Goal: Find specific page/section: Find specific page/section

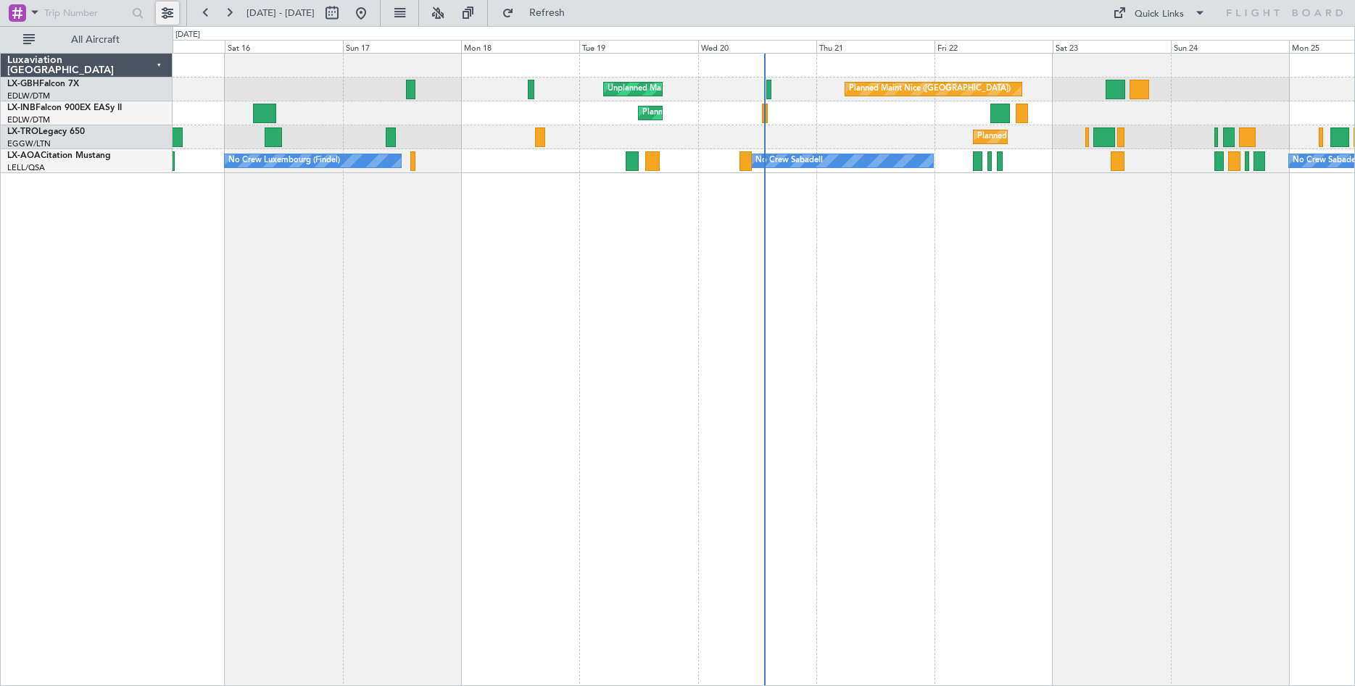
click at [174, 12] on button at bounding box center [167, 12] width 23 height 23
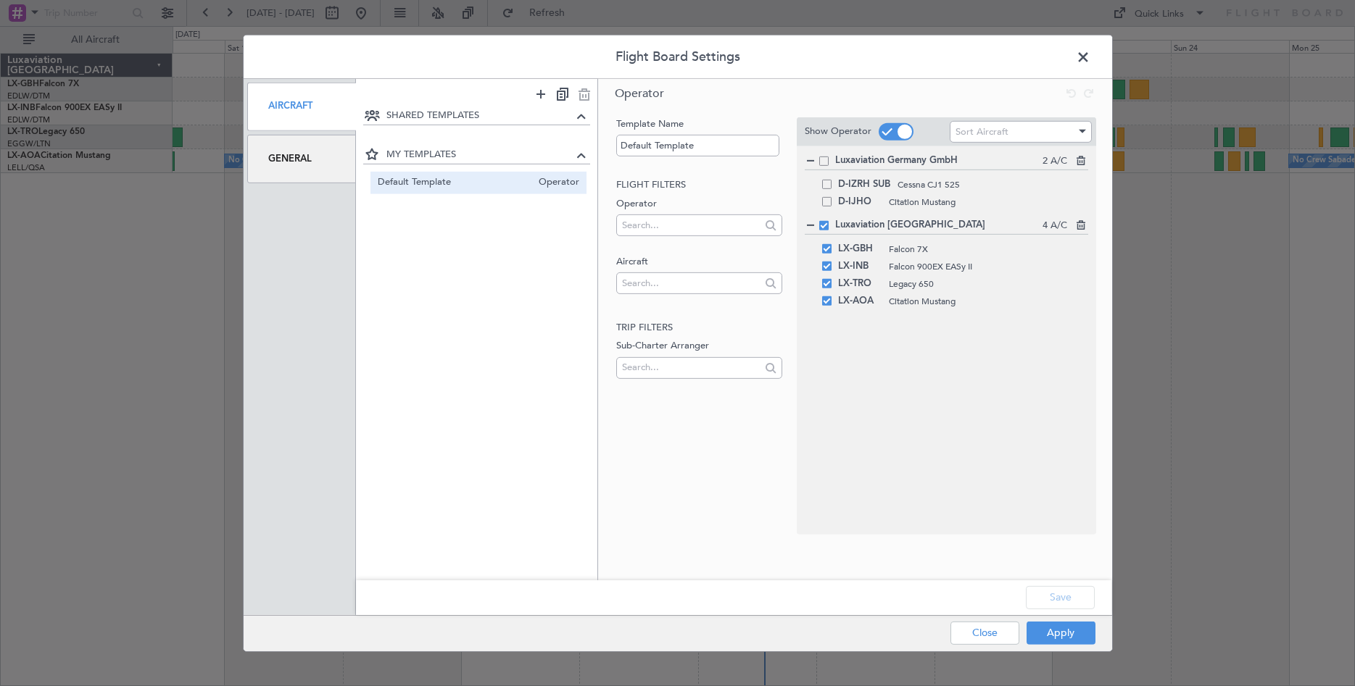
click at [301, 155] on div "General" at bounding box center [301, 159] width 109 height 49
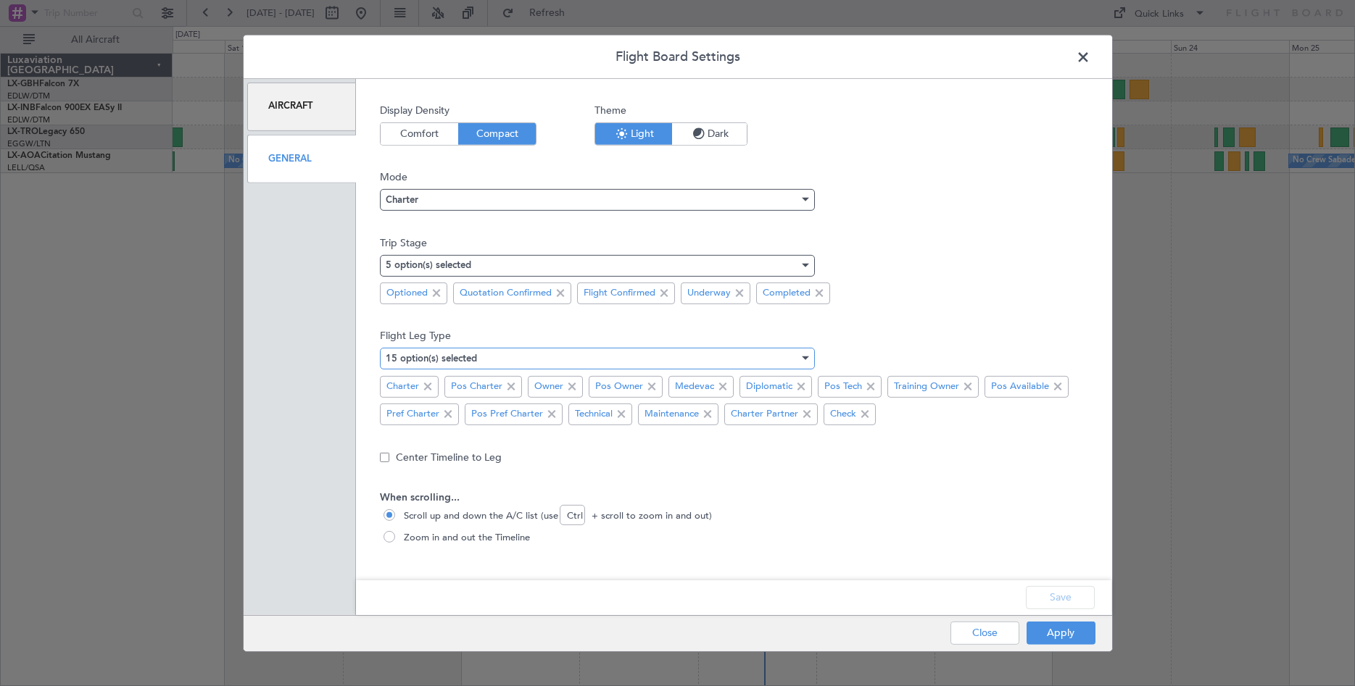
click at [806, 358] on div at bounding box center [805, 359] width 7 height 4
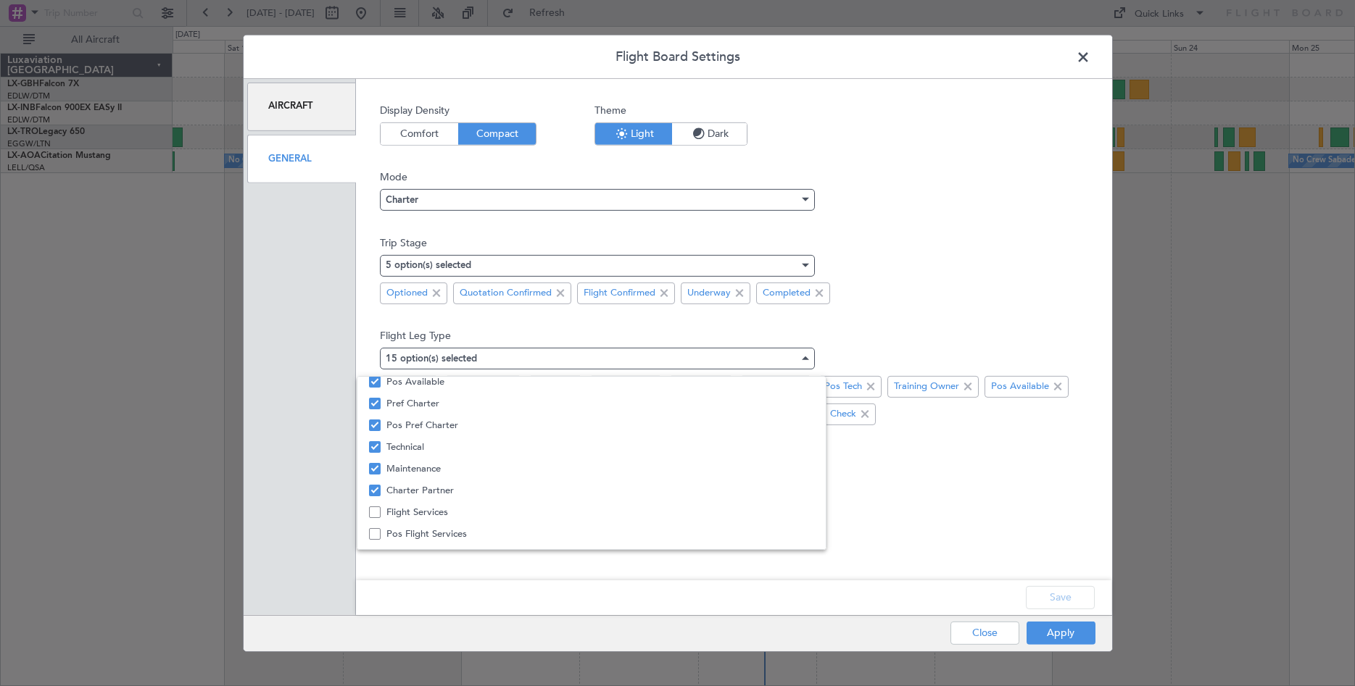
scroll to position [219, 0]
click at [448, 495] on span "Flight Services" at bounding box center [600, 495] width 428 height 22
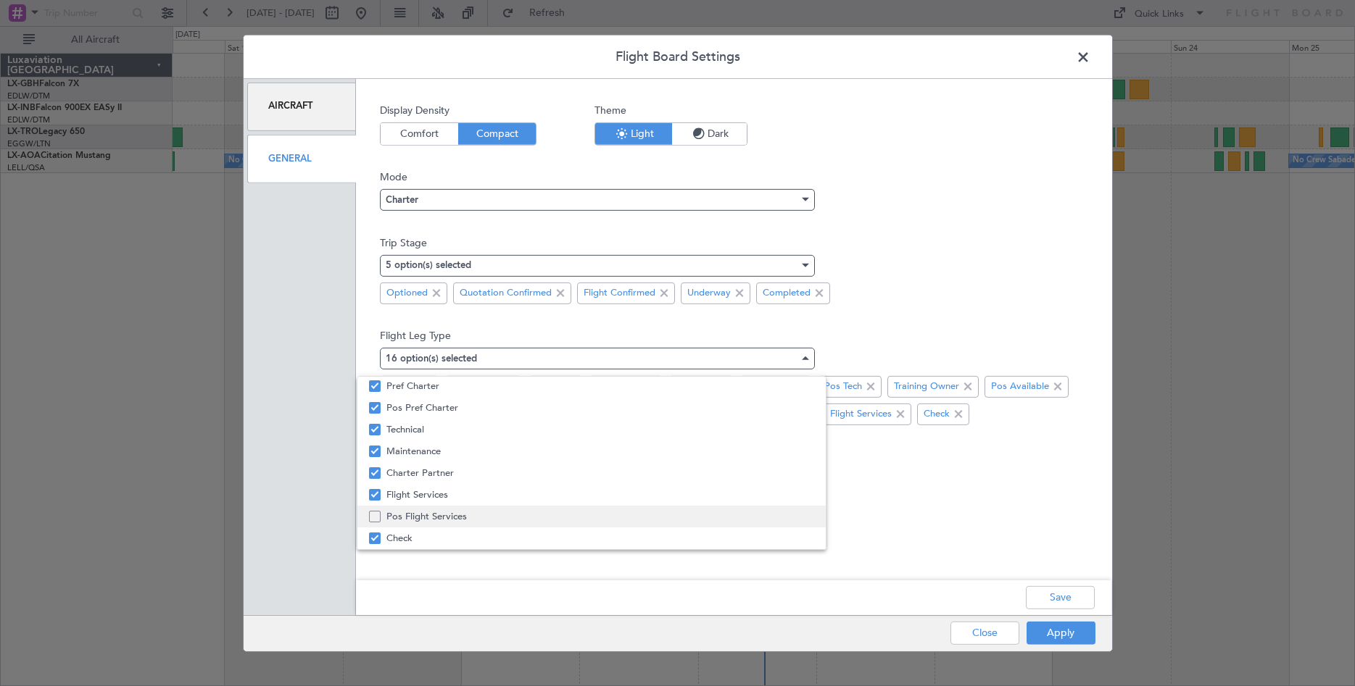
click at [454, 516] on span "Pos Flight Services" at bounding box center [600, 517] width 428 height 22
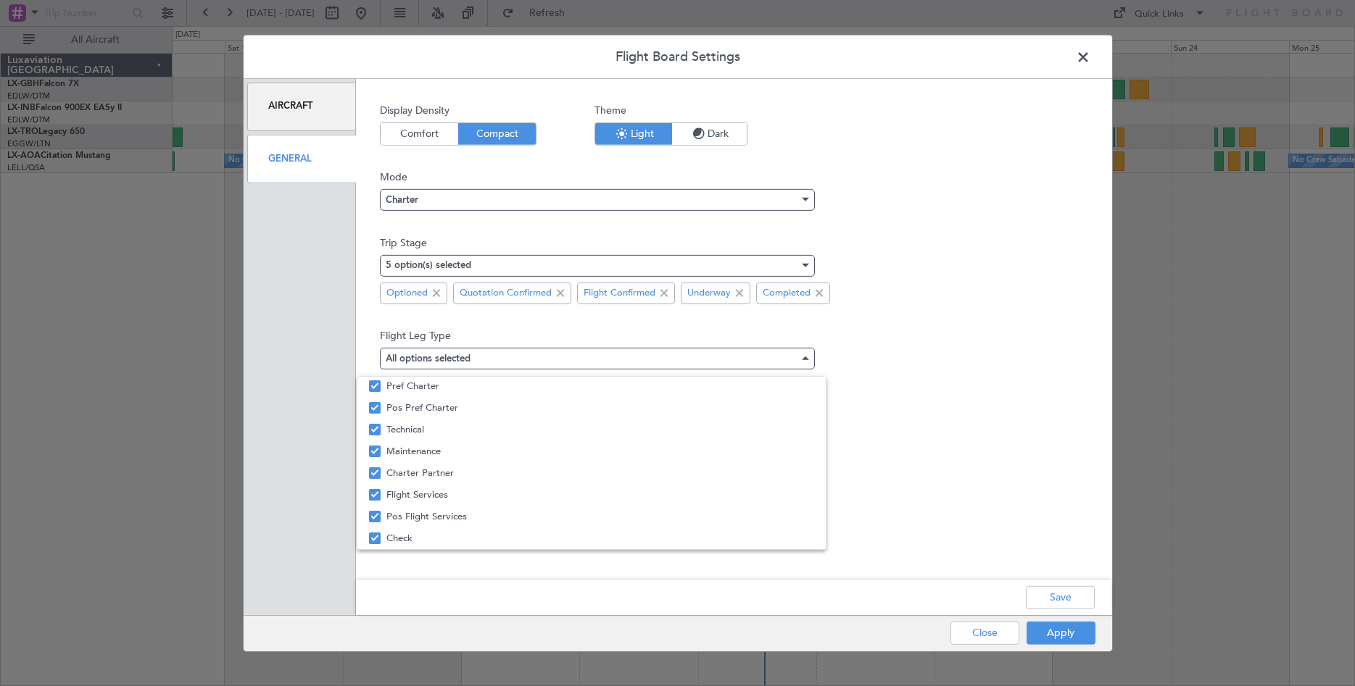
click at [1108, 406] on div at bounding box center [677, 343] width 1355 height 686
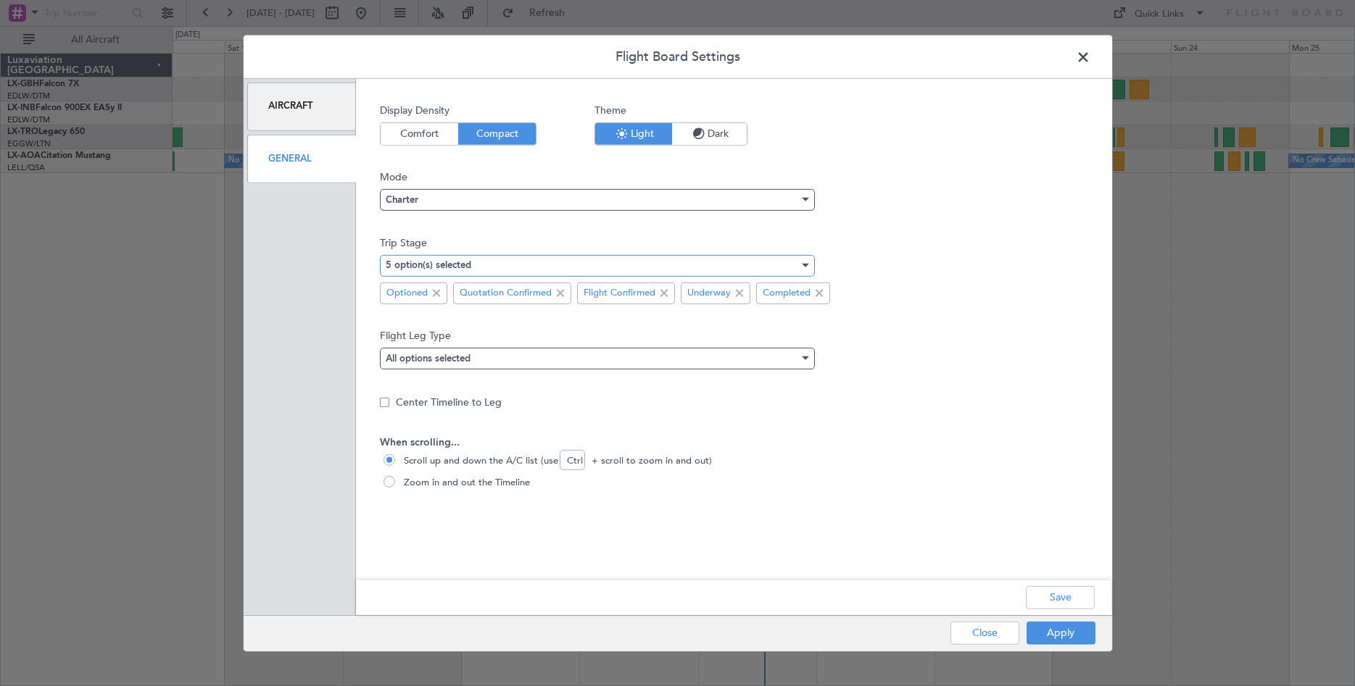
click at [803, 264] on div at bounding box center [805, 266] width 7 height 4
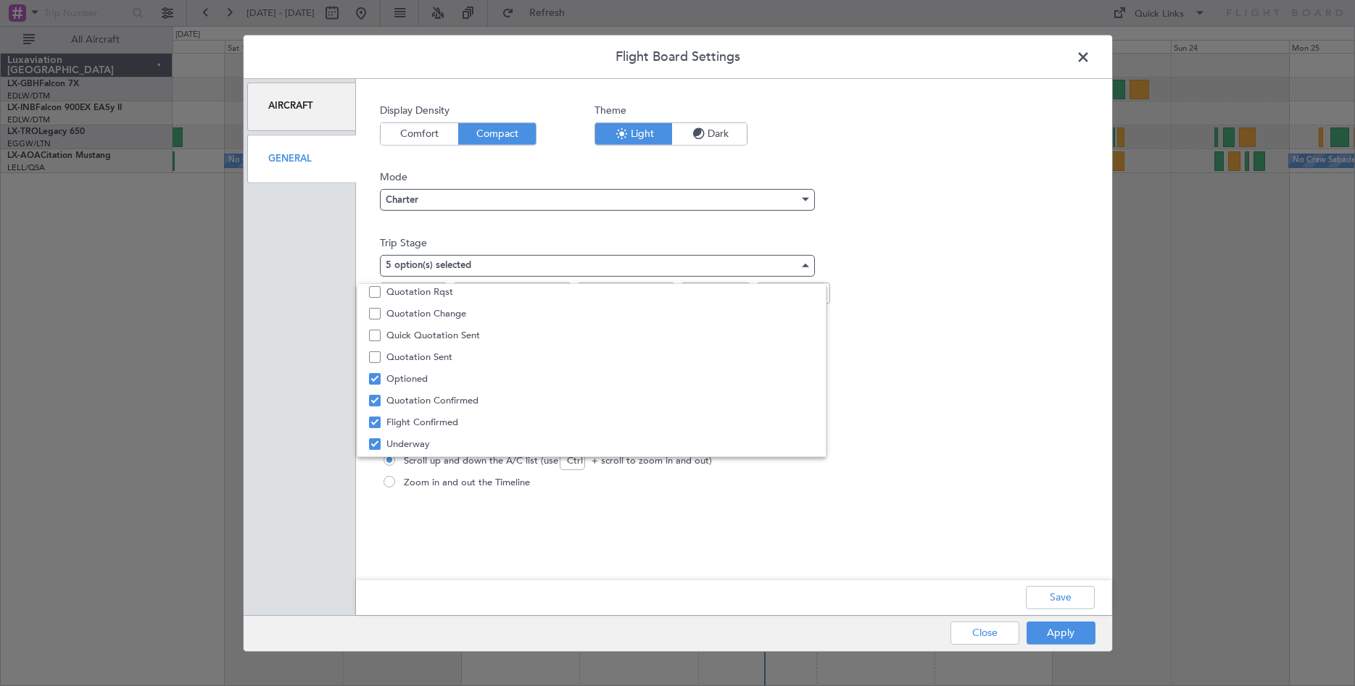
scroll to position [45, 0]
click at [957, 334] on div at bounding box center [677, 343] width 1355 height 686
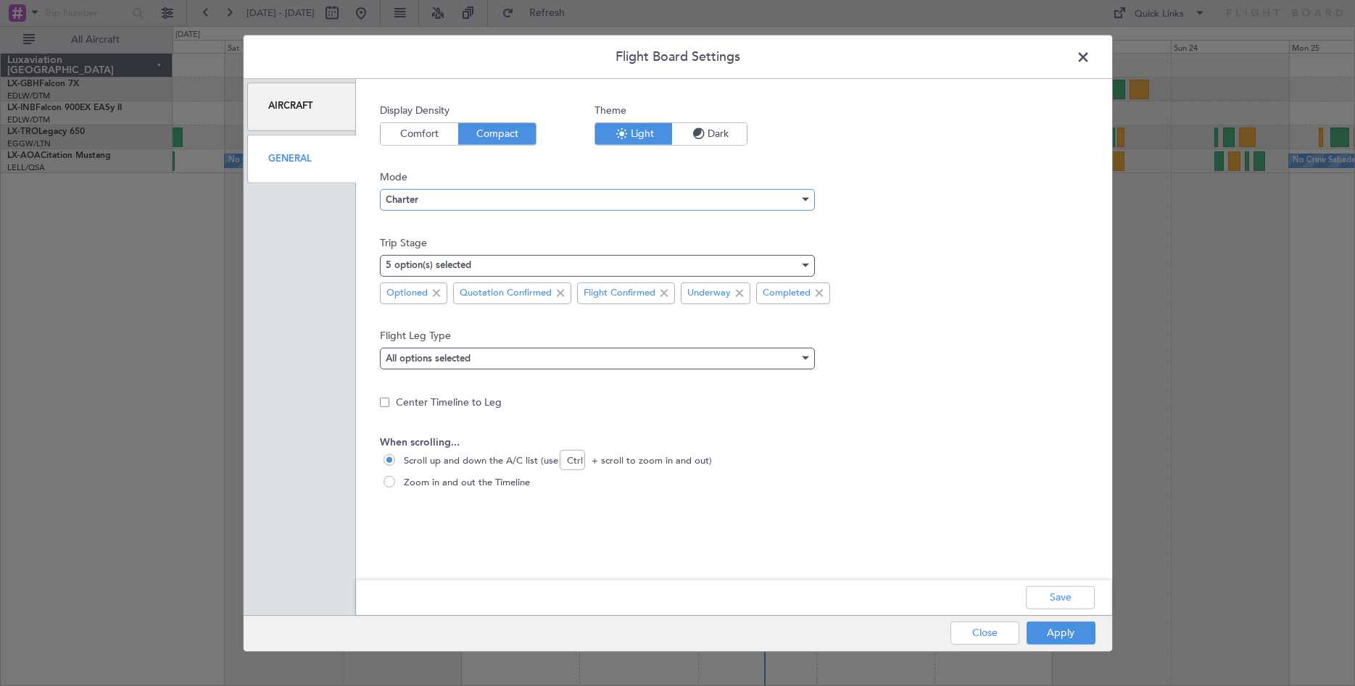
click at [494, 196] on div "Charter" at bounding box center [592, 200] width 413 height 22
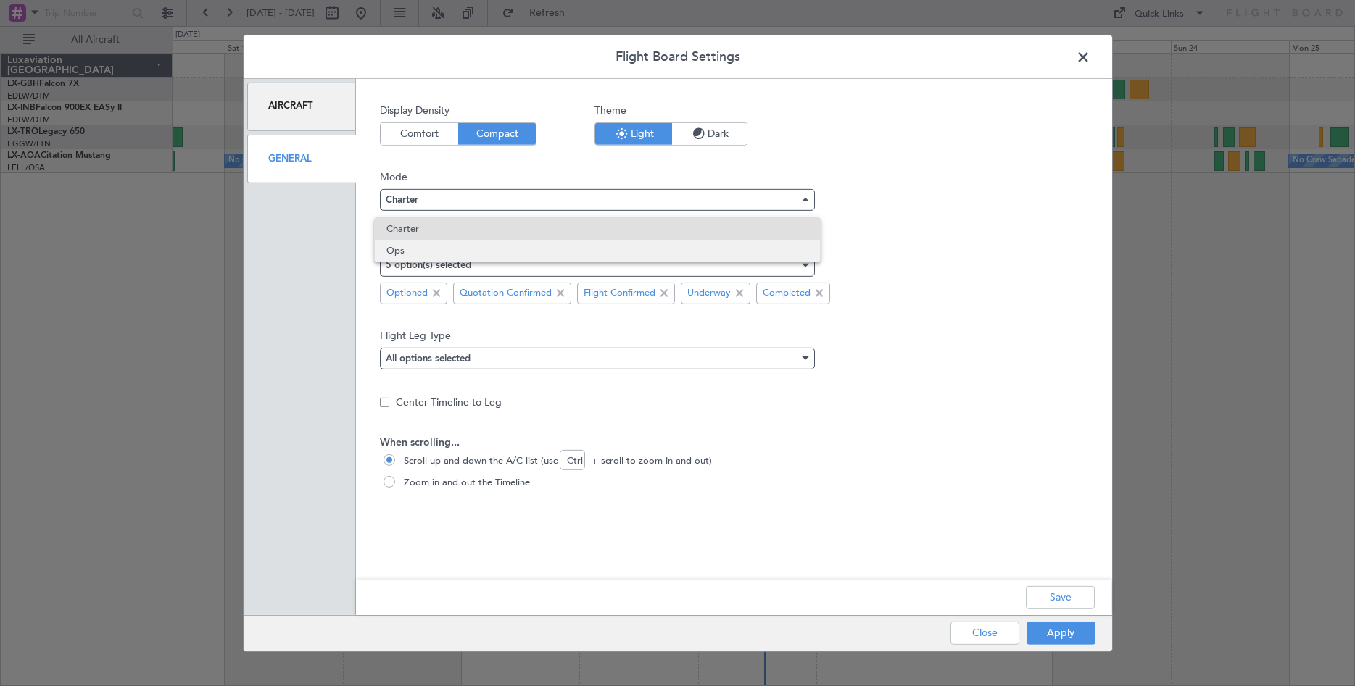
click at [523, 249] on span "Ops" at bounding box center [597, 251] width 422 height 22
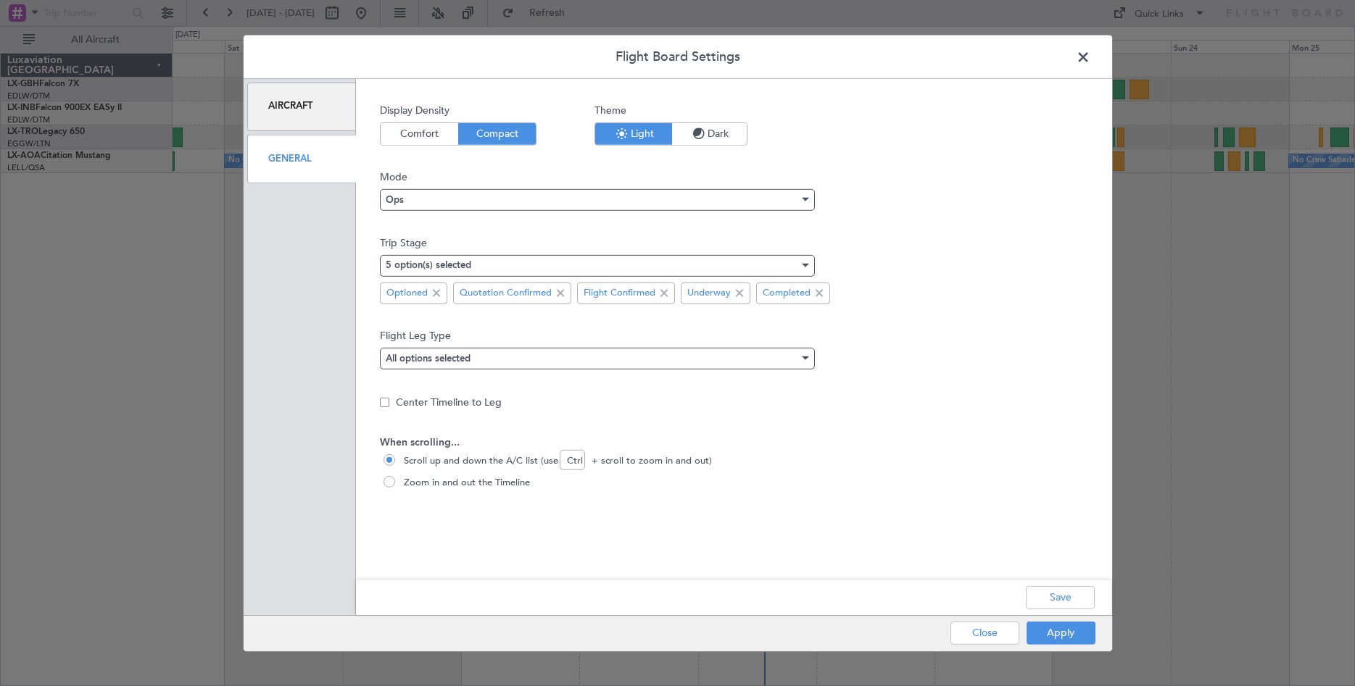
click at [1062, 585] on div "Save" at bounding box center [733, 598] width 755 height 35
click at [1062, 591] on button "Save" at bounding box center [1060, 597] width 69 height 23
click at [1058, 634] on button "Apply" at bounding box center [1060, 633] width 69 height 23
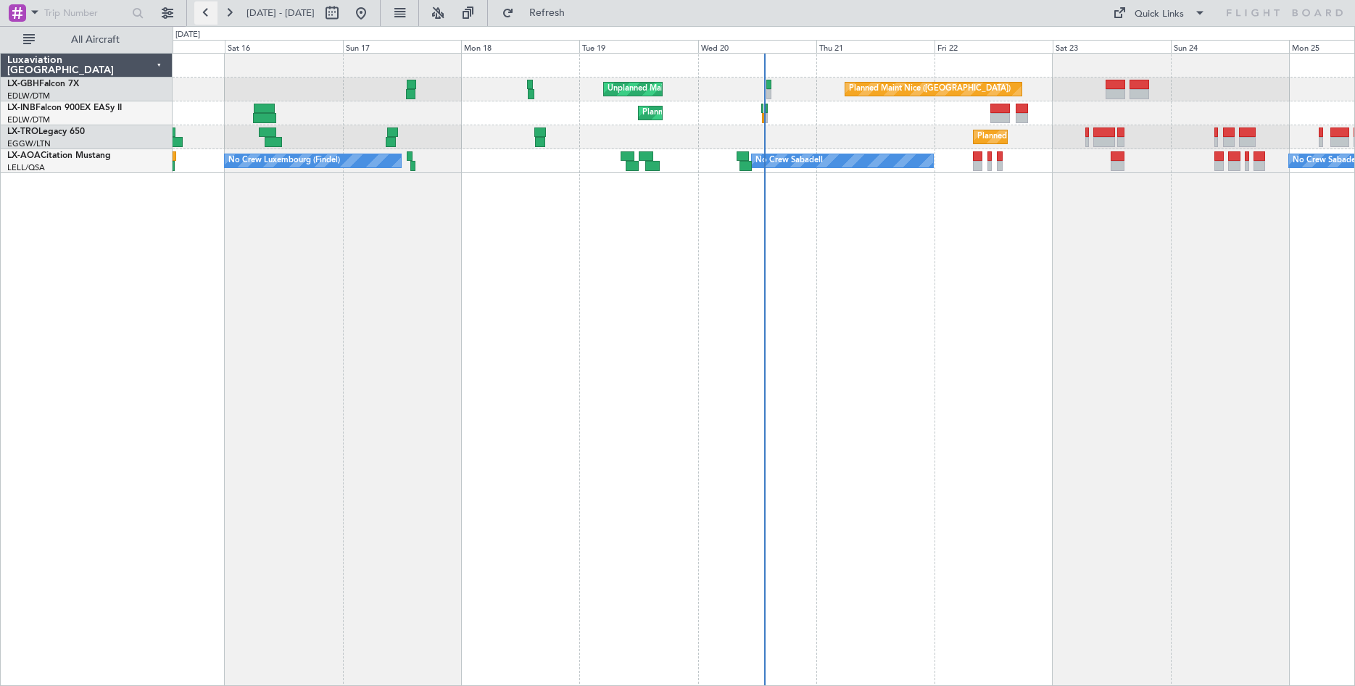
click at [206, 12] on button at bounding box center [205, 12] width 23 height 23
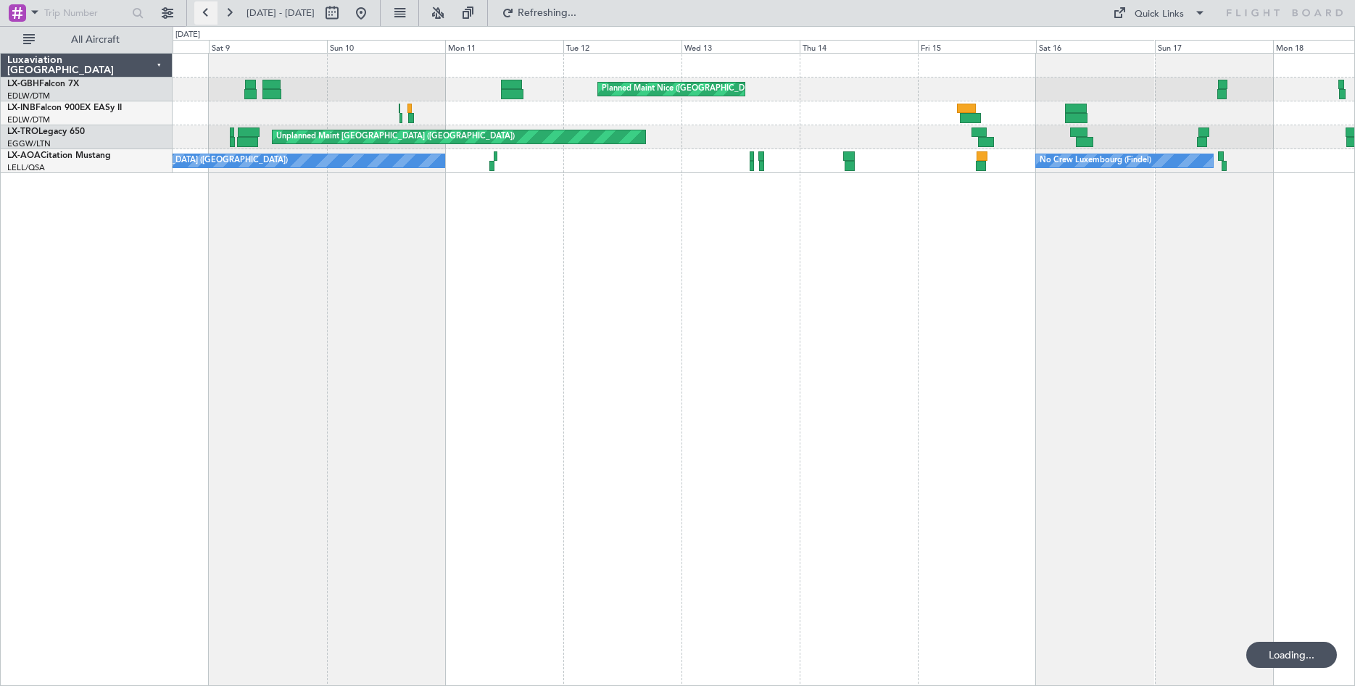
click at [206, 12] on button at bounding box center [205, 12] width 23 height 23
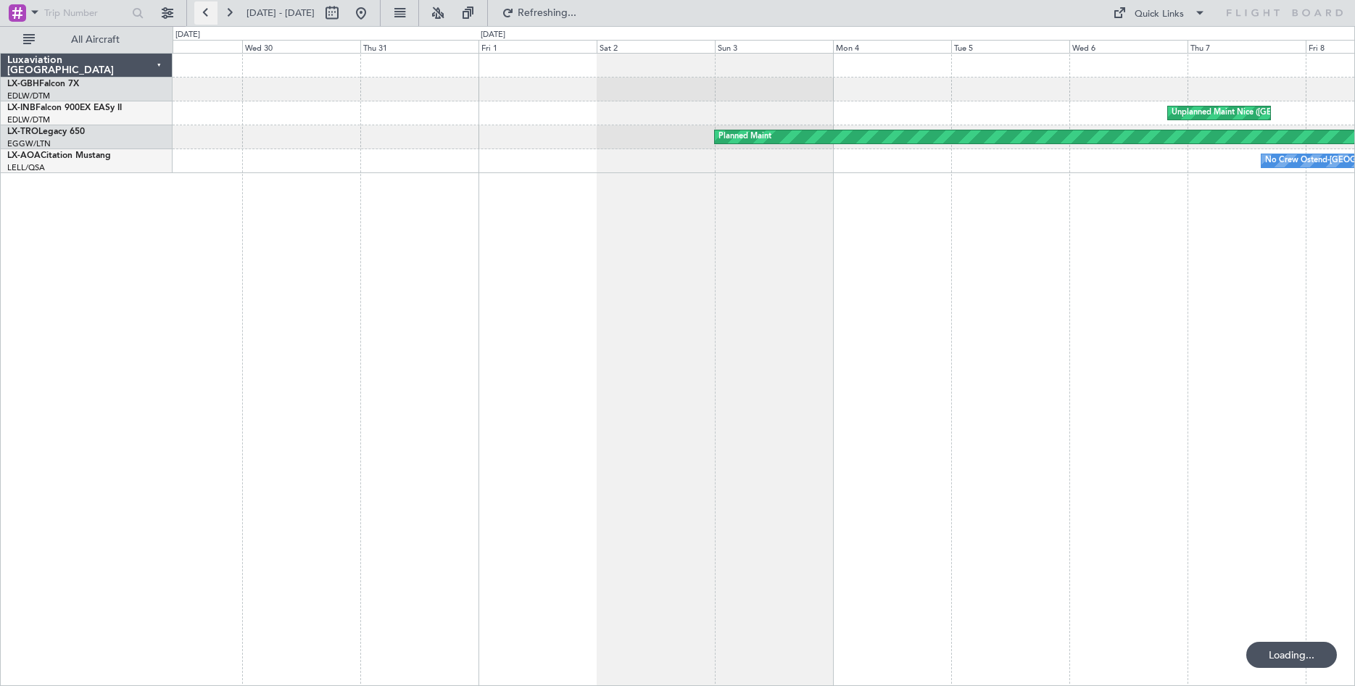
click at [206, 12] on button at bounding box center [205, 12] width 23 height 23
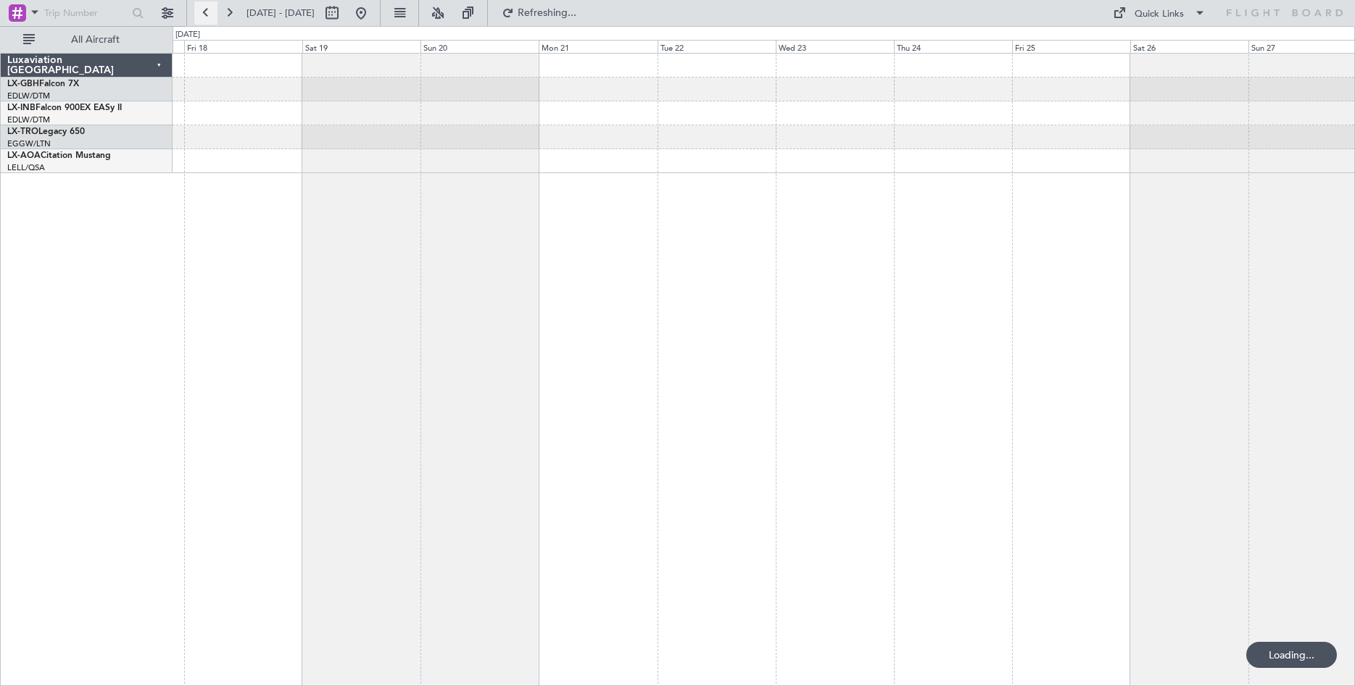
click at [206, 12] on button at bounding box center [205, 12] width 23 height 23
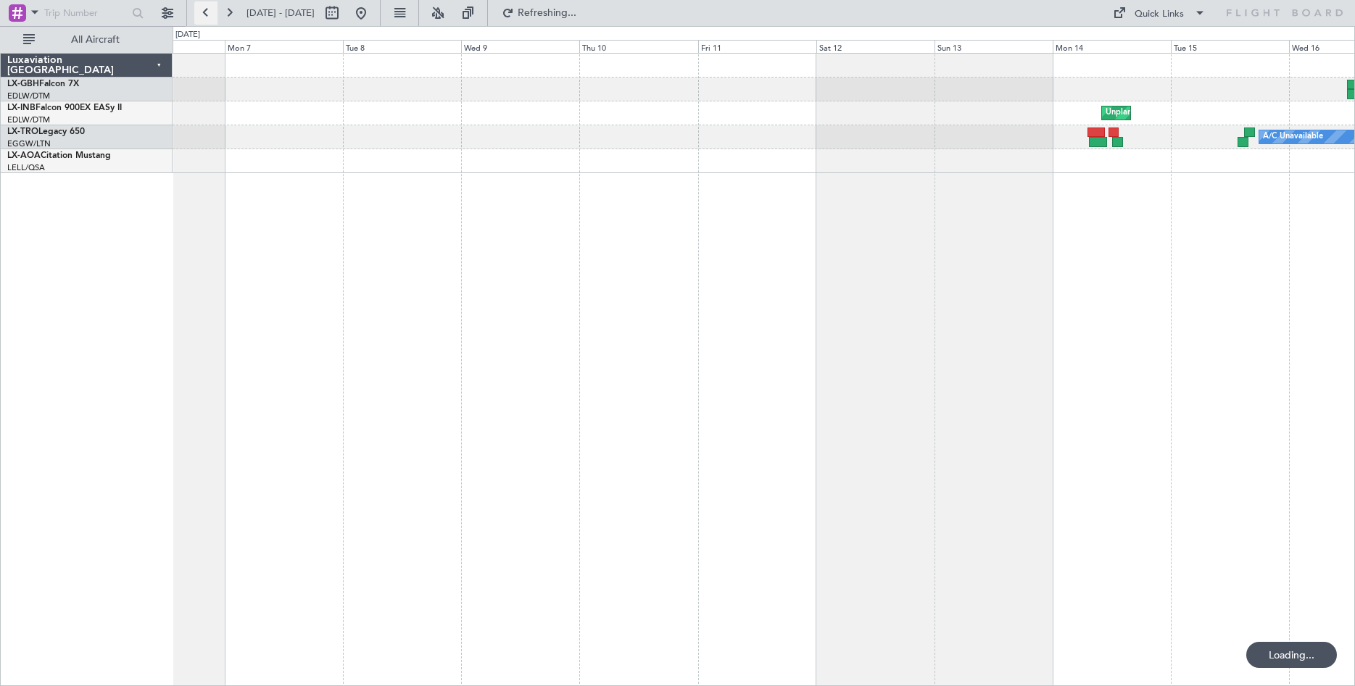
click at [206, 12] on button at bounding box center [205, 12] width 23 height 23
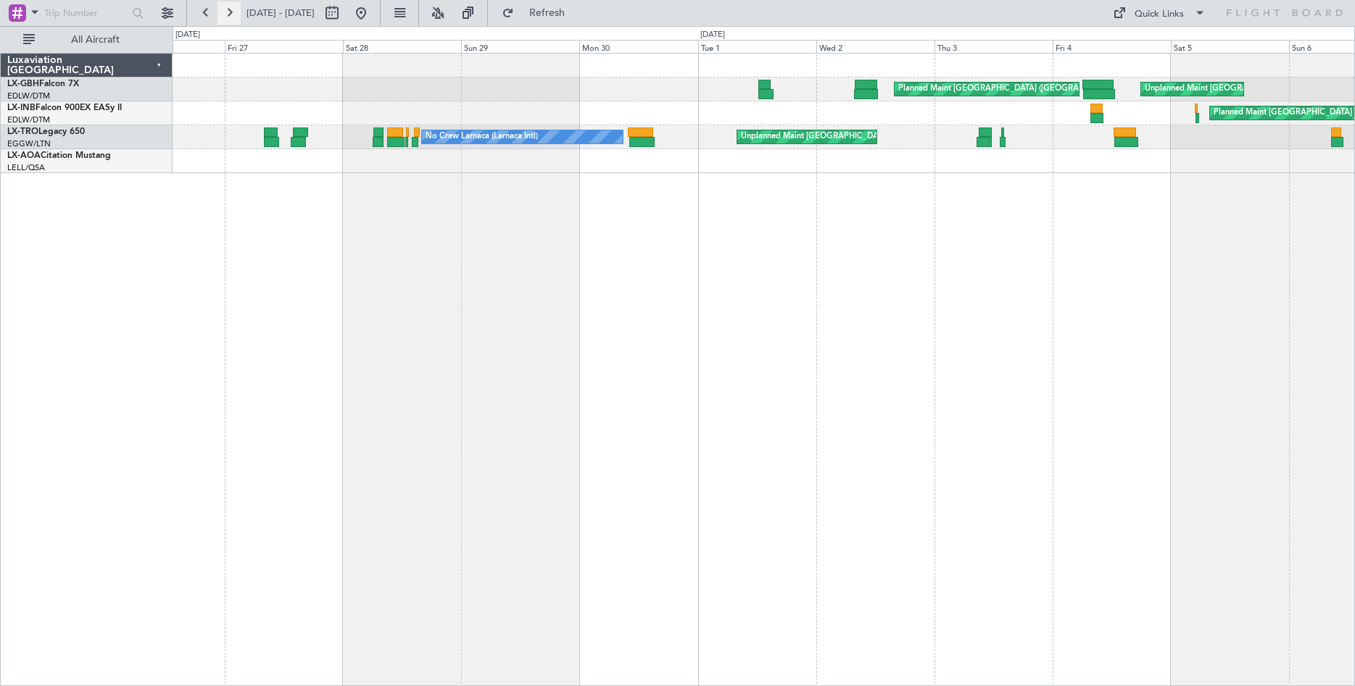
click at [230, 8] on button at bounding box center [228, 12] width 23 height 23
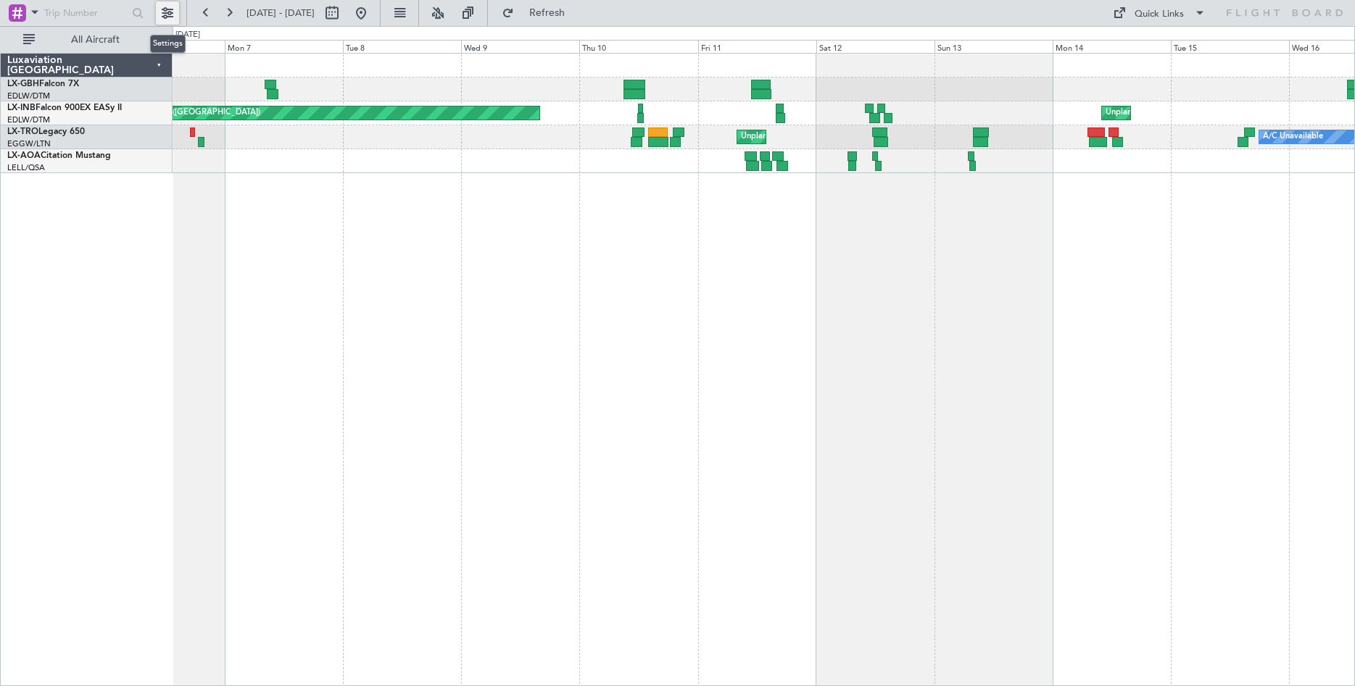
click at [169, 14] on button at bounding box center [167, 12] width 23 height 23
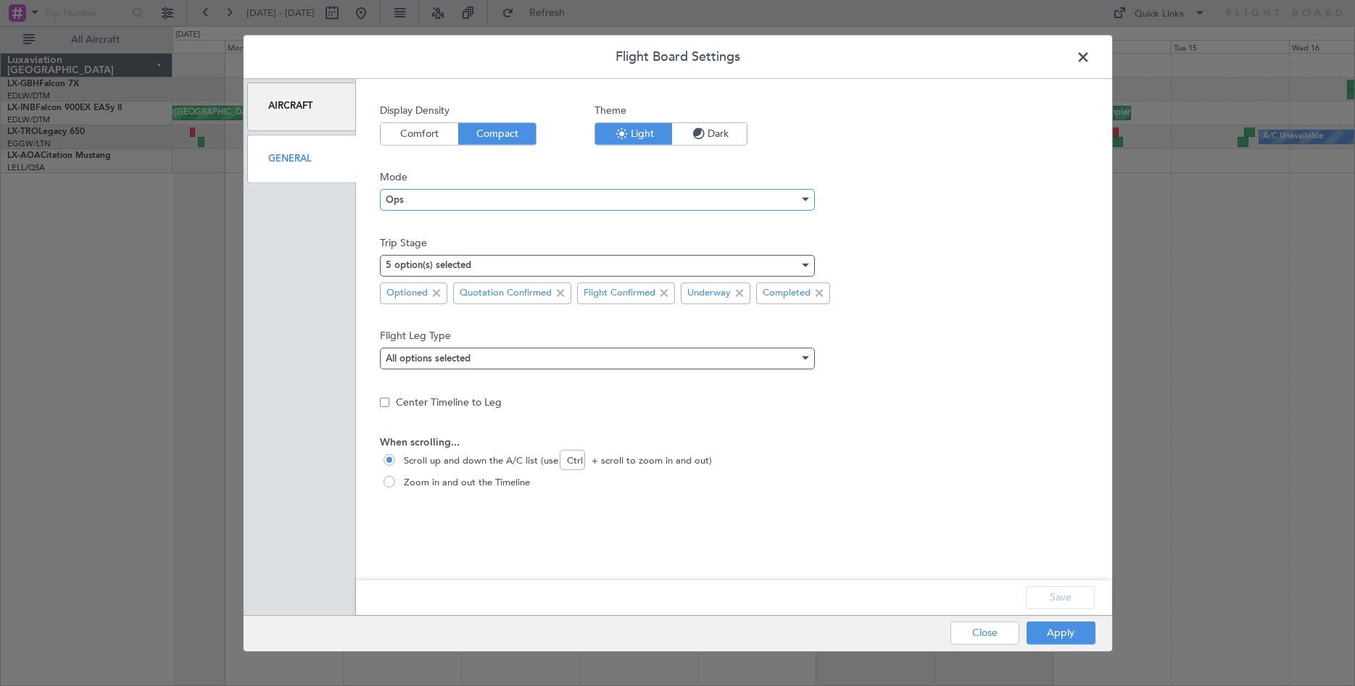
click at [474, 200] on div "Ops" at bounding box center [592, 200] width 413 height 22
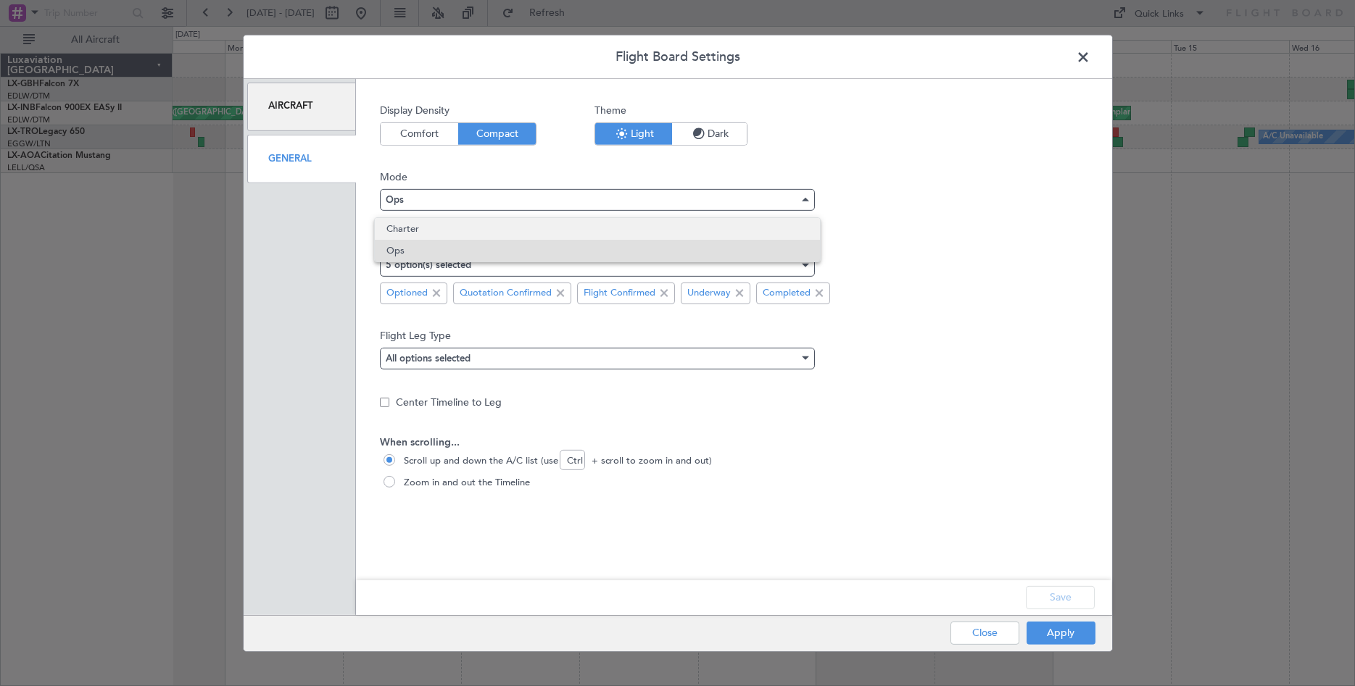
click at [457, 224] on span "Charter" at bounding box center [597, 229] width 422 height 22
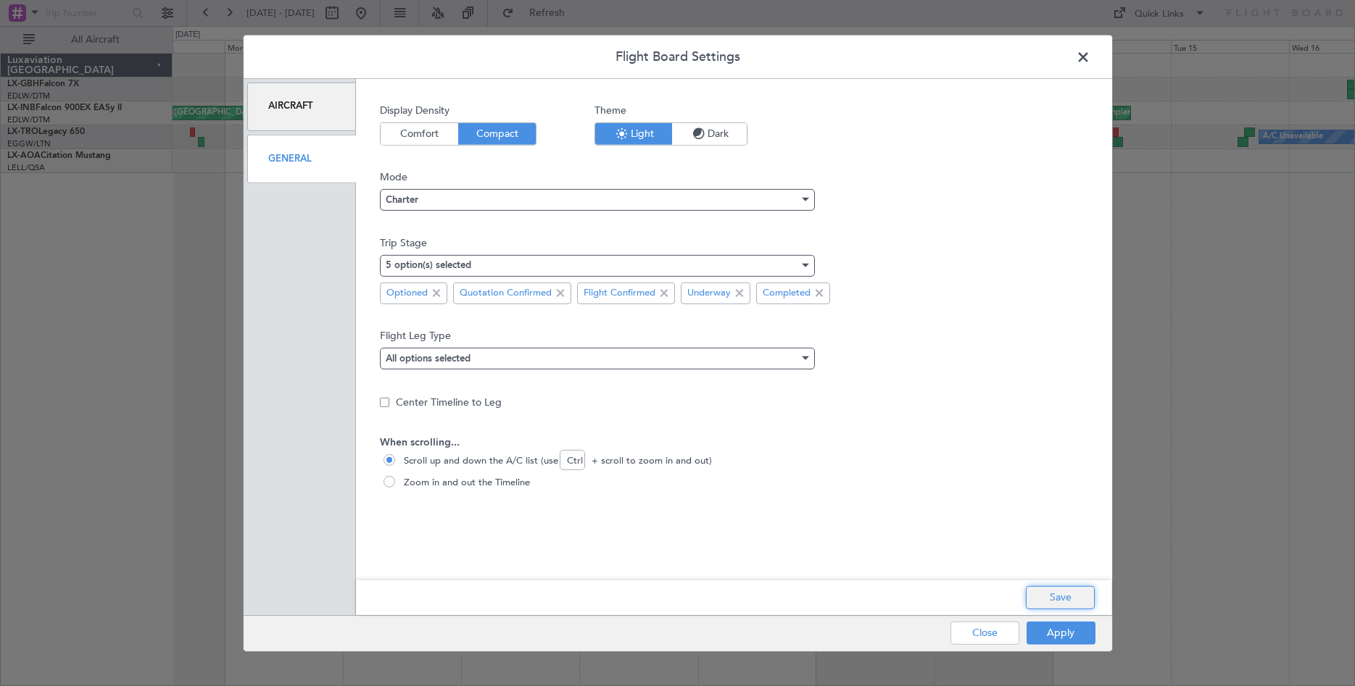
click at [1062, 594] on button "Save" at bounding box center [1060, 597] width 69 height 23
click at [1079, 635] on button "Apply" at bounding box center [1060, 633] width 69 height 23
